Goal: Information Seeking & Learning: Learn about a topic

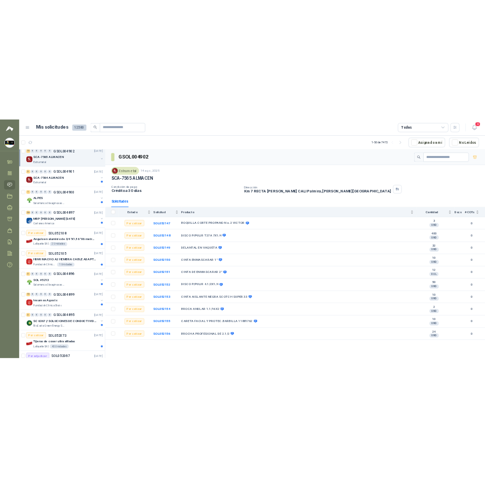
scroll to position [456, 0]
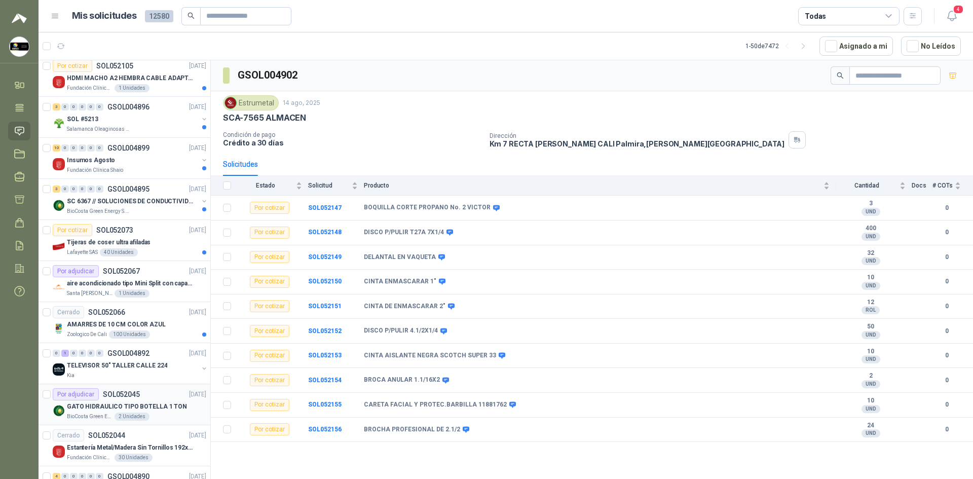
click at [160, 406] on p "GATO HIDRAULICO TIPO BOTELLA 1 TON" at bounding box center [127, 407] width 120 height 10
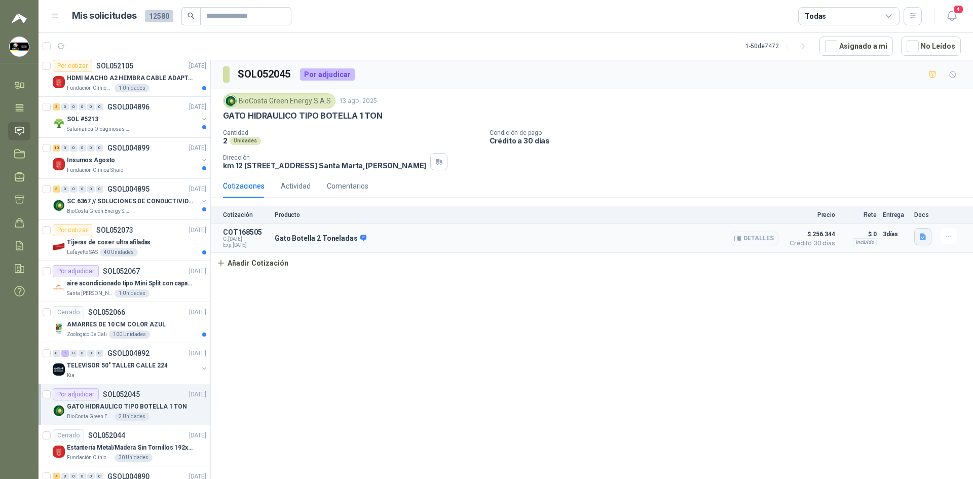
click at [485, 236] on icon "button" at bounding box center [923, 237] width 9 height 9
click at [485, 283] on div "SOL052045 Por adjudicar BioCosta [PERSON_NAME] Energy S.A.S [DATE] GATO HIDRAUL…" at bounding box center [592, 271] width 762 height 422
click at [485, 238] on button "button" at bounding box center [922, 236] width 17 height 17
click at [485, 190] on button "imagen_2025-08-14_144708471.png" at bounding box center [866, 193] width 118 height 11
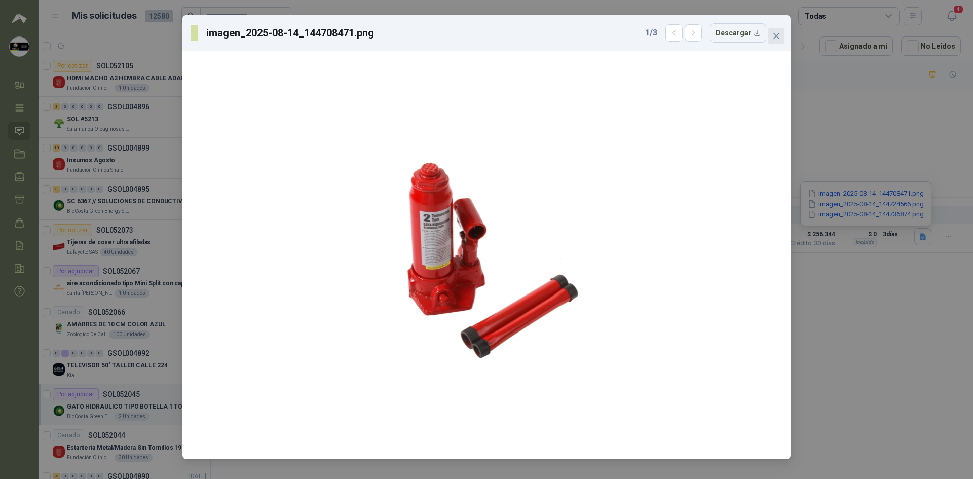
click at [485, 37] on icon "close" at bounding box center [776, 36] width 8 height 8
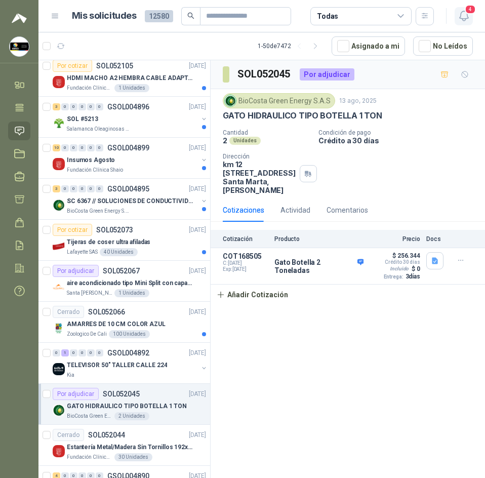
click at [469, 19] on icon "button" at bounding box center [464, 16] width 13 height 13
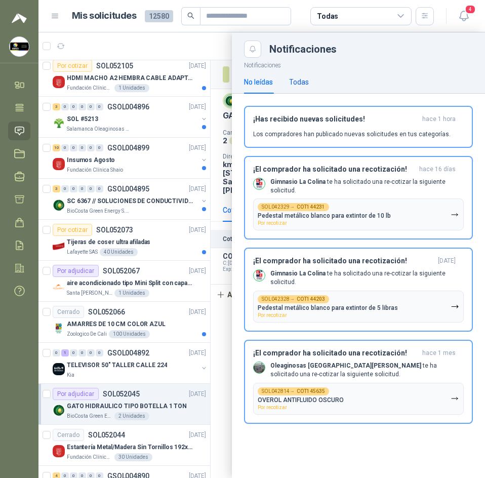
click at [303, 85] on div "Todas" at bounding box center [299, 82] width 20 height 11
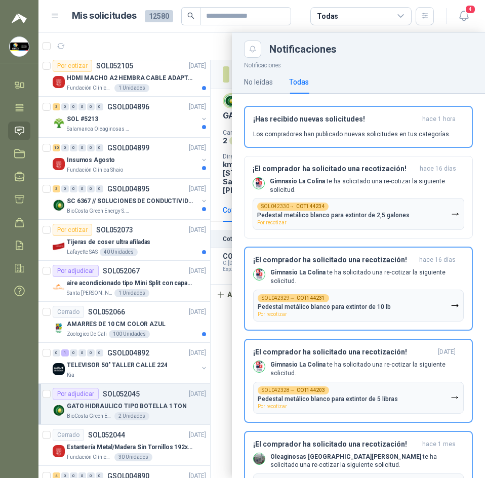
click at [200, 43] on div at bounding box center [262, 255] width 447 height 446
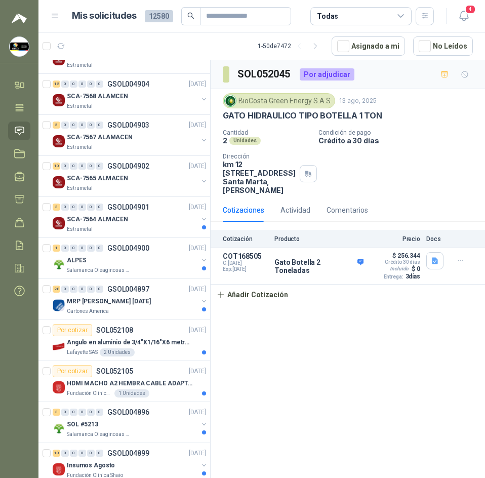
scroll to position [101, 0]
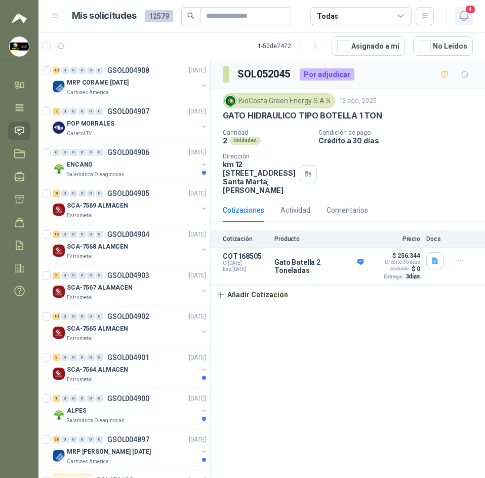
click at [463, 10] on icon "button" at bounding box center [464, 16] width 13 height 13
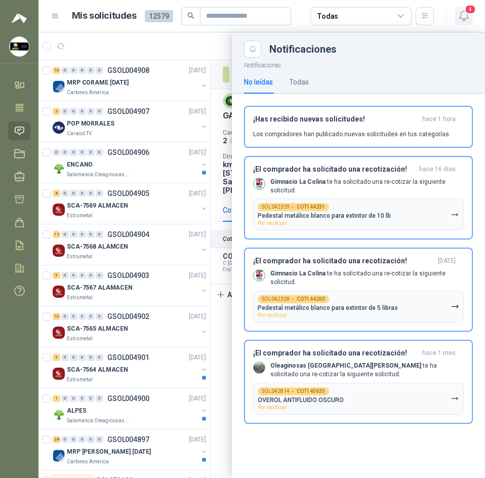
click at [463, 10] on icon "button" at bounding box center [464, 16] width 13 height 13
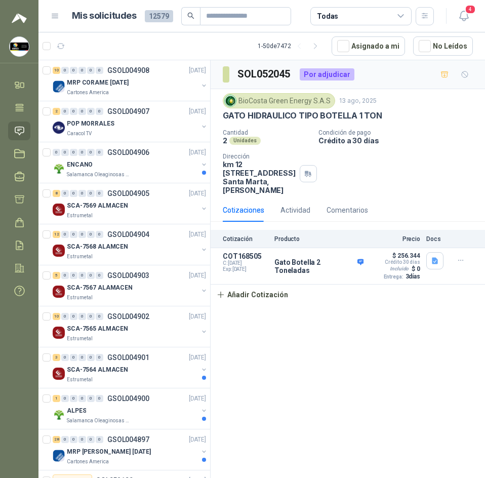
click at [229, 29] on header "Mis solicitudes 12579 Todas 4" at bounding box center [262, 16] width 447 height 32
click at [129, 159] on div "ENCANO" at bounding box center [132, 165] width 131 height 12
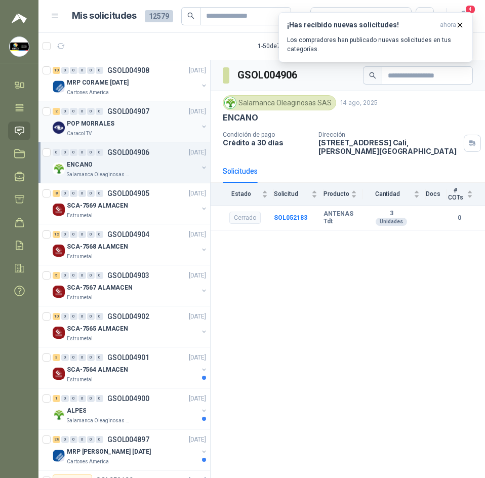
click at [128, 116] on div "2 0 0 0 0 0 GSOL004907 14/08/25" at bounding box center [131, 111] width 156 height 12
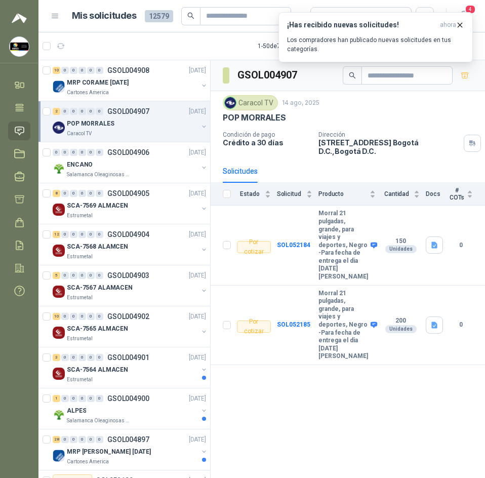
click at [334, 147] on p "CALLE 103 No.69B 43 Bogotá D.C. , Bogotá D.C." at bounding box center [389, 146] width 141 height 17
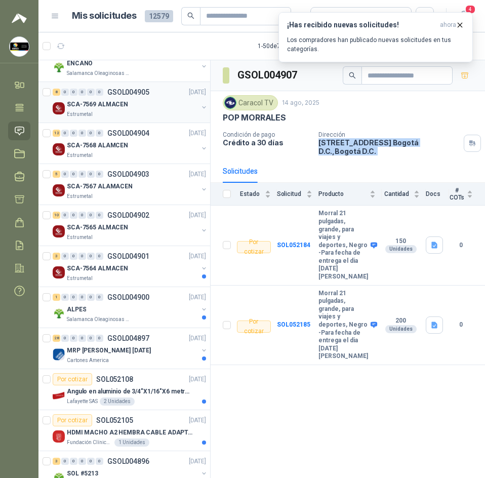
click at [106, 112] on div "Estrumetal" at bounding box center [132, 114] width 131 height 8
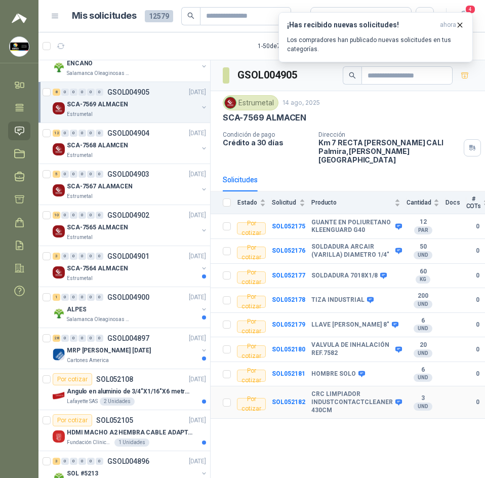
click at [312, 391] on b "CRC LIMPIADOR INDUSTCONTACTCLEANER 430CM" at bounding box center [353, 403] width 82 height 24
click at [459, 23] on icon "button" at bounding box center [461, 25] width 4 height 4
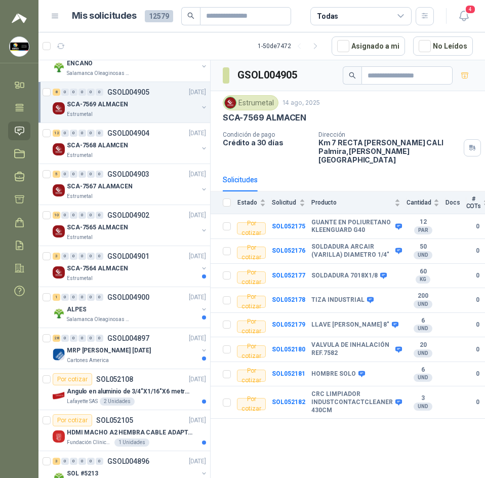
click at [259, 78] on h3 "GSOL004905" at bounding box center [268, 75] width 61 height 16
copy h3 "GSOL004905"
click at [282, 370] on b "SOL052181" at bounding box center [288, 373] width 33 height 7
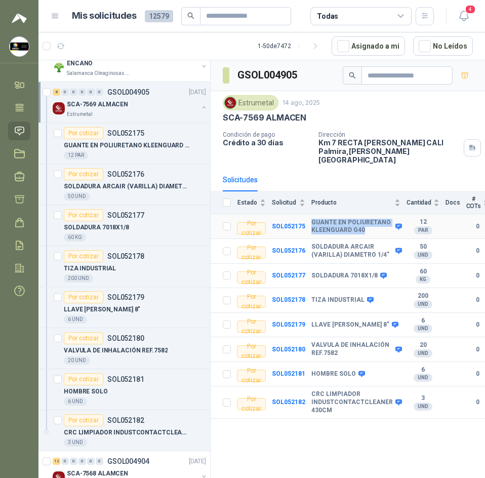
drag, startPoint x: 309, startPoint y: 217, endPoint x: 360, endPoint y: 220, distance: 51.3
click at [368, 223] on b "GUANTE EN POLIURETANO KLEENGUARD G40" at bounding box center [353, 227] width 82 height 16
copy b "GUANTE EN POLIURETANO KLEENGUARD G40"
drag, startPoint x: 312, startPoint y: 237, endPoint x: 312, endPoint y: 244, distance: 6.6
click at [379, 248] on b "SOLDADURA ARCAIR (VARILLA) DIAMETRO 1/4"" at bounding box center [353, 251] width 82 height 16
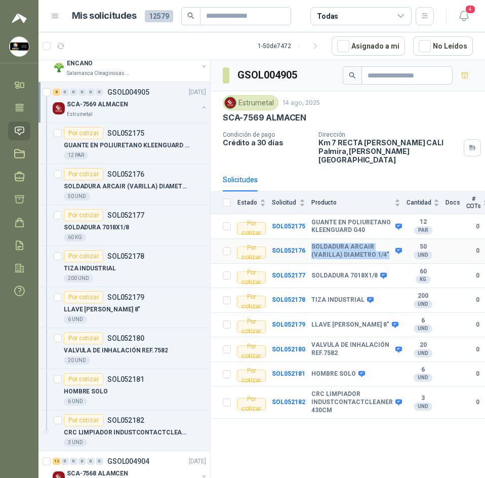
drag, startPoint x: 303, startPoint y: 235, endPoint x: 382, endPoint y: 246, distance: 78.8
click at [382, 246] on tr "Por cotizar SOL052176 SOLDADURA ARCAIR (VARILLA) DIAMETRO 1/4" 50 UND  0" at bounding box center [356, 251] width 291 height 25
copy tr "SOLDADURA ARCAIR (VARILLA) DIAMETRO 1/4""
click at [355, 272] on b "SOLDADURA 7018X1/8" at bounding box center [345, 276] width 66 height 8
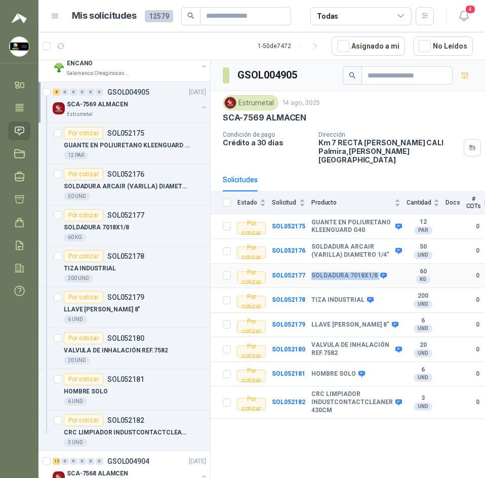
click at [355, 272] on b "SOLDADURA 7018X1/8" at bounding box center [345, 276] width 66 height 8
copy div "SOLDADURA 7018X1/8"
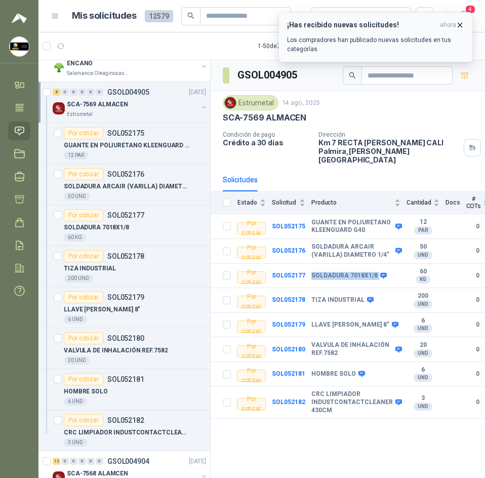
drag, startPoint x: 458, startPoint y: 24, endPoint x: 458, endPoint y: 32, distance: 8.1
click at [458, 24] on icon "button" at bounding box center [460, 25] width 9 height 9
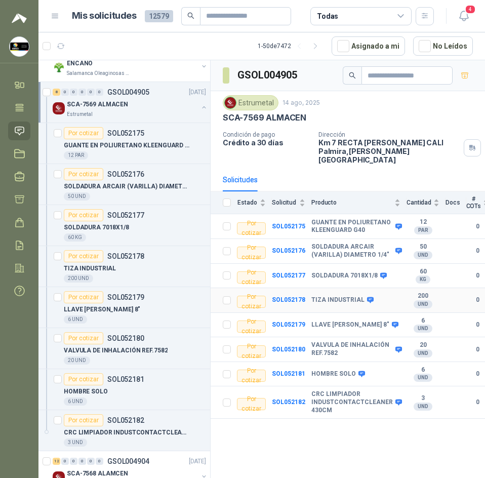
click at [338, 296] on b "TIZA INDUSTRIAL" at bounding box center [338, 300] width 53 height 8
copy div "TIZA INDUSTRIAL"
drag, startPoint x: 309, startPoint y: 385, endPoint x: 339, endPoint y: 405, distance: 36.1
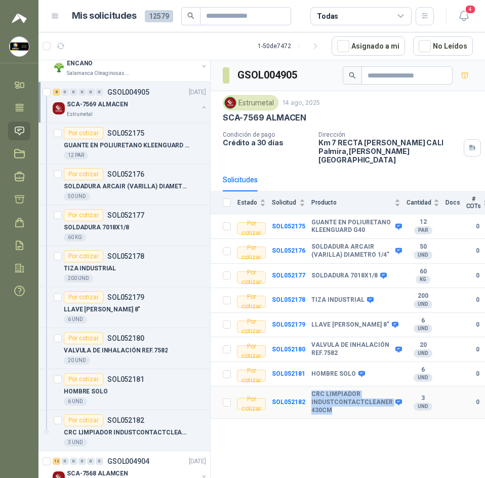
click at [339, 405] on b "CRC LIMPIADOR INDUSTCONTACTCLEANER 430CM" at bounding box center [353, 403] width 82 height 24
copy b "CRC LIMPIADOR INDUSTCONTACTCLEANER 430CM"
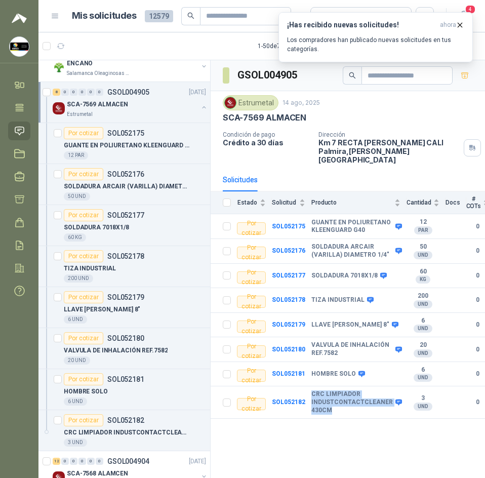
click at [27, 133] on link "Solicitudes" at bounding box center [19, 131] width 22 height 19
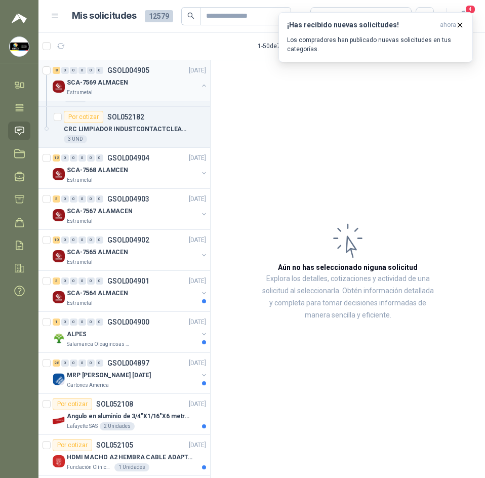
scroll to position [405, 0]
